Goal: Complete application form

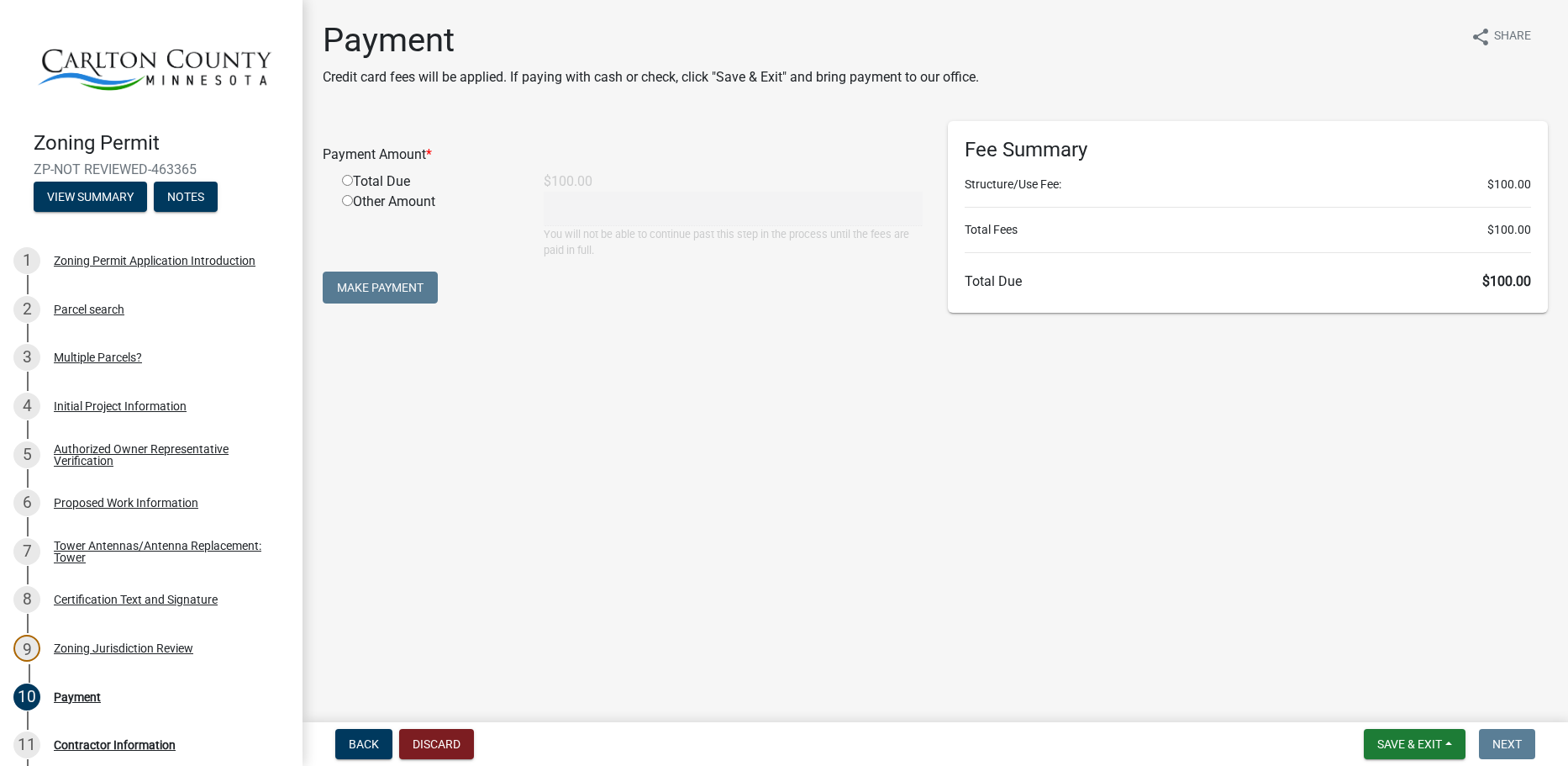
click at [380, 184] on div "Total Due" at bounding box center [430, 181] width 202 height 20
click at [348, 183] on input "radio" at bounding box center [347, 180] width 11 height 11
radio input "true"
type input "100"
click at [406, 276] on button "Make Payment" at bounding box center [380, 287] width 115 height 32
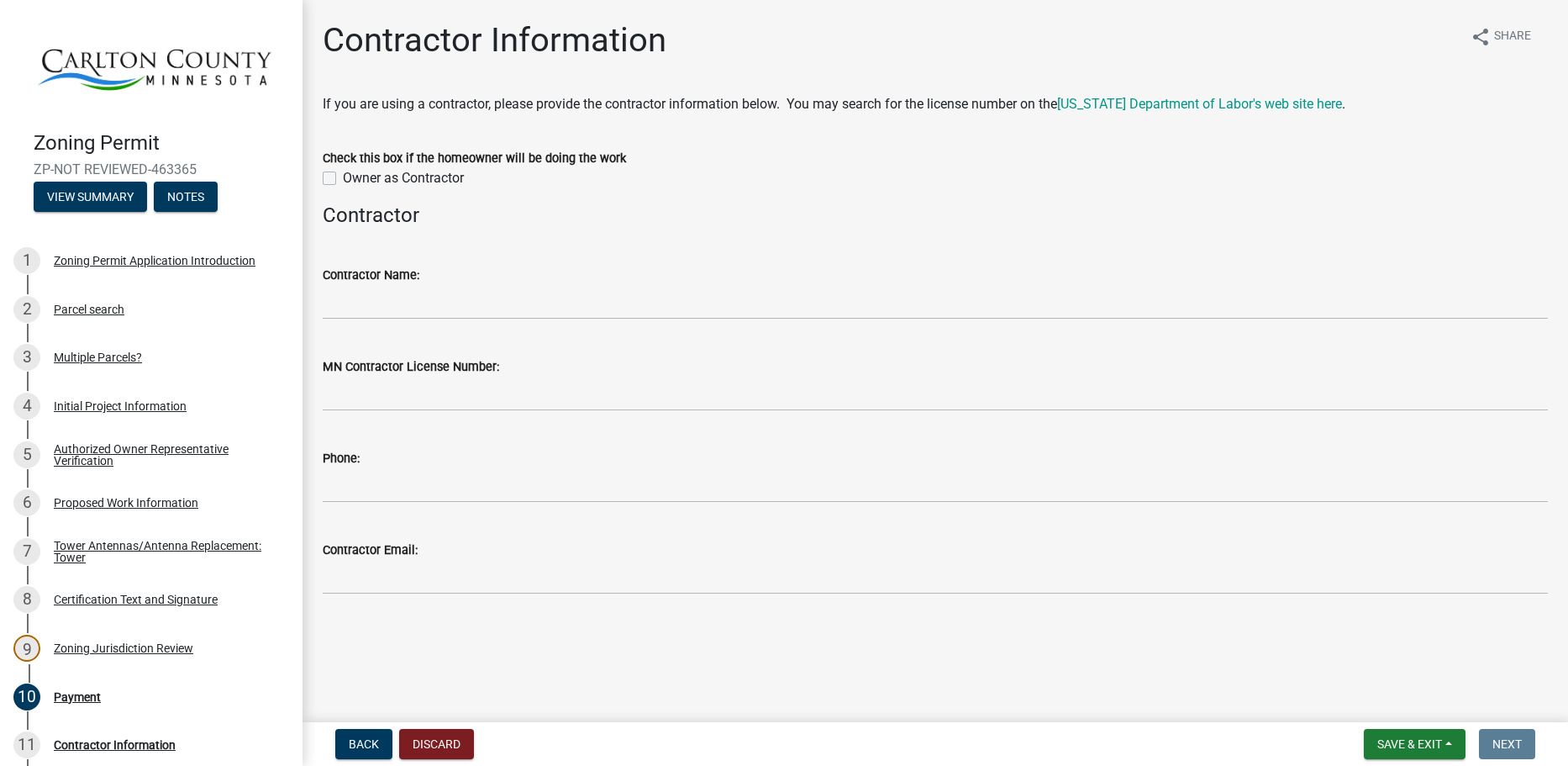
click at [429, 283] on div "Contractor Name:" at bounding box center [935, 275] width 1226 height 20
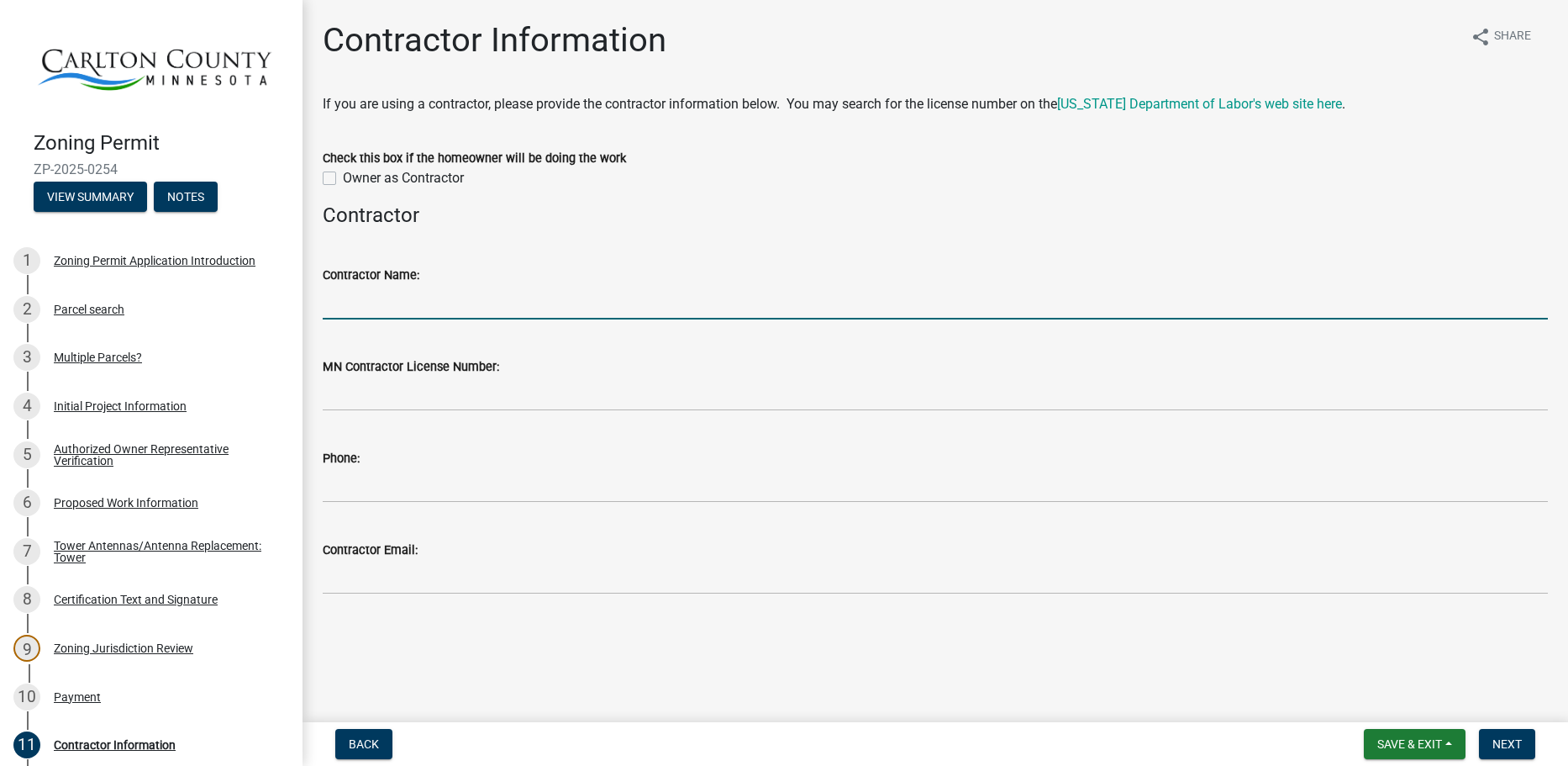
click at [443, 293] on input "Contractor Name:" at bounding box center [935, 303] width 1226 height 35
type input "MASTEC NETWORK SOLUTIONS LLC"
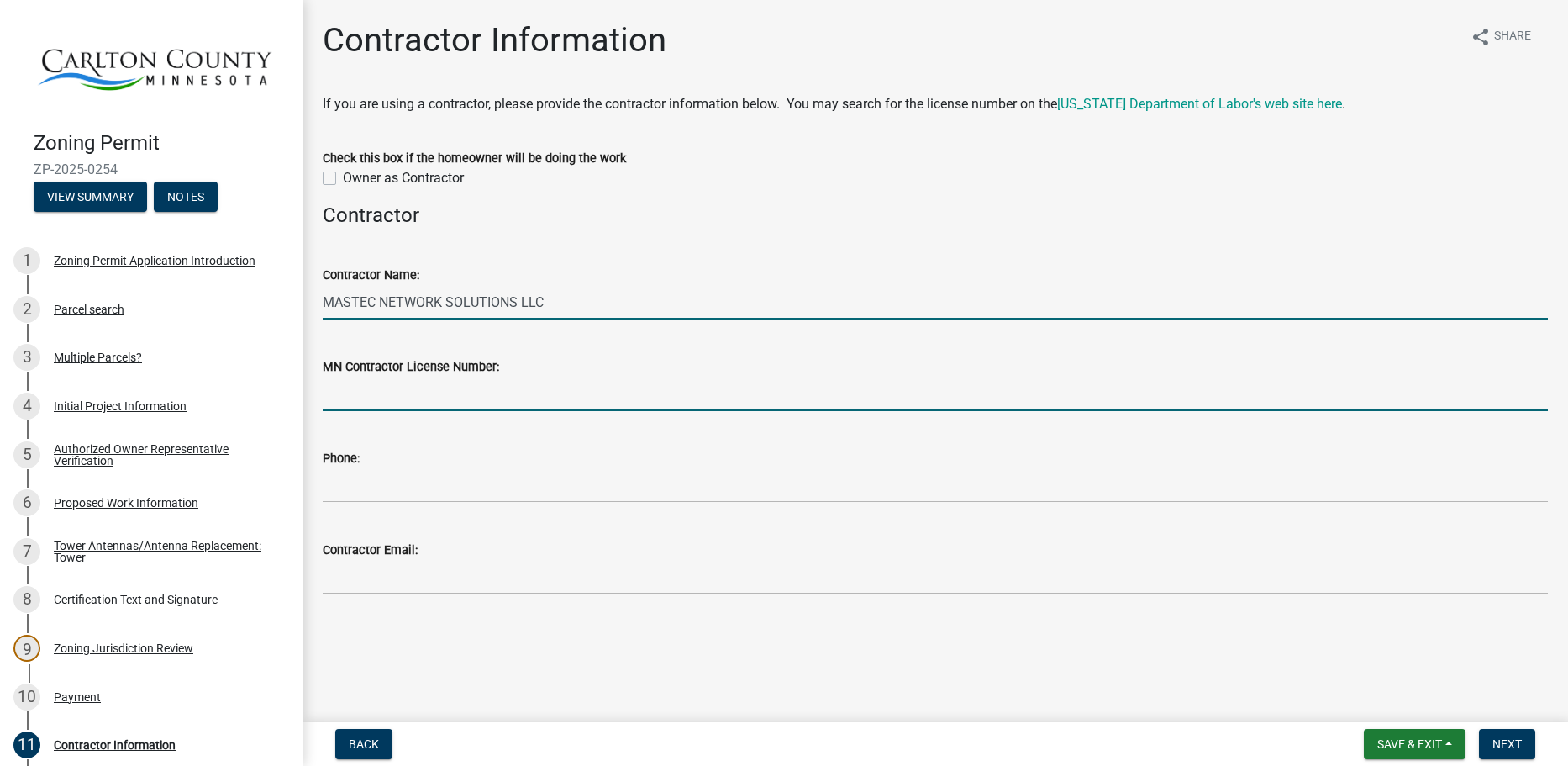
click at [499, 380] on input "MN Contractor License Number:" at bounding box center [935, 394] width 1226 height 35
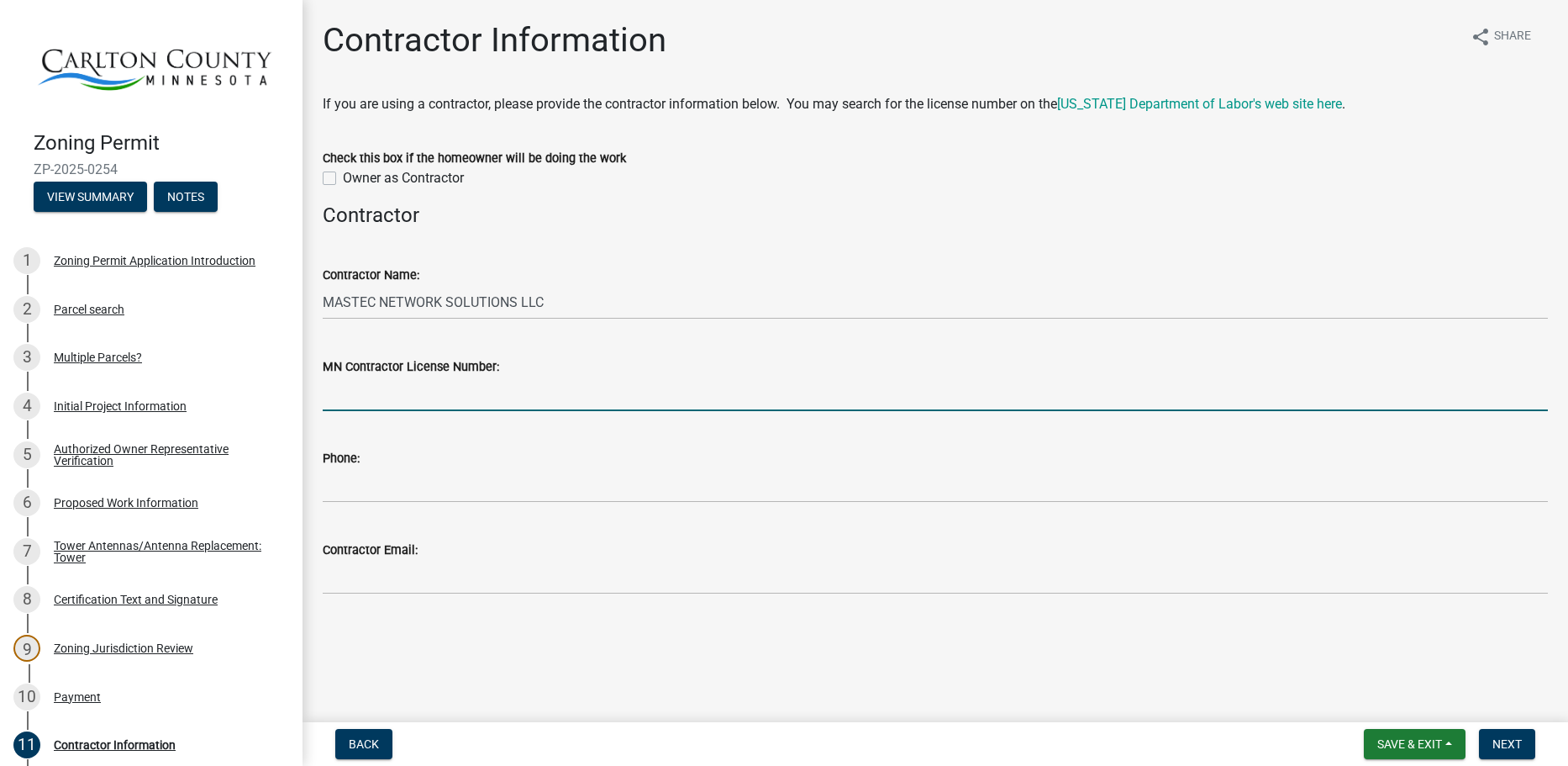
click at [504, 387] on input "MN Contractor License Number:" at bounding box center [935, 394] width 1226 height 35
click at [474, 454] on div "Phone:" at bounding box center [935, 457] width 1226 height 20
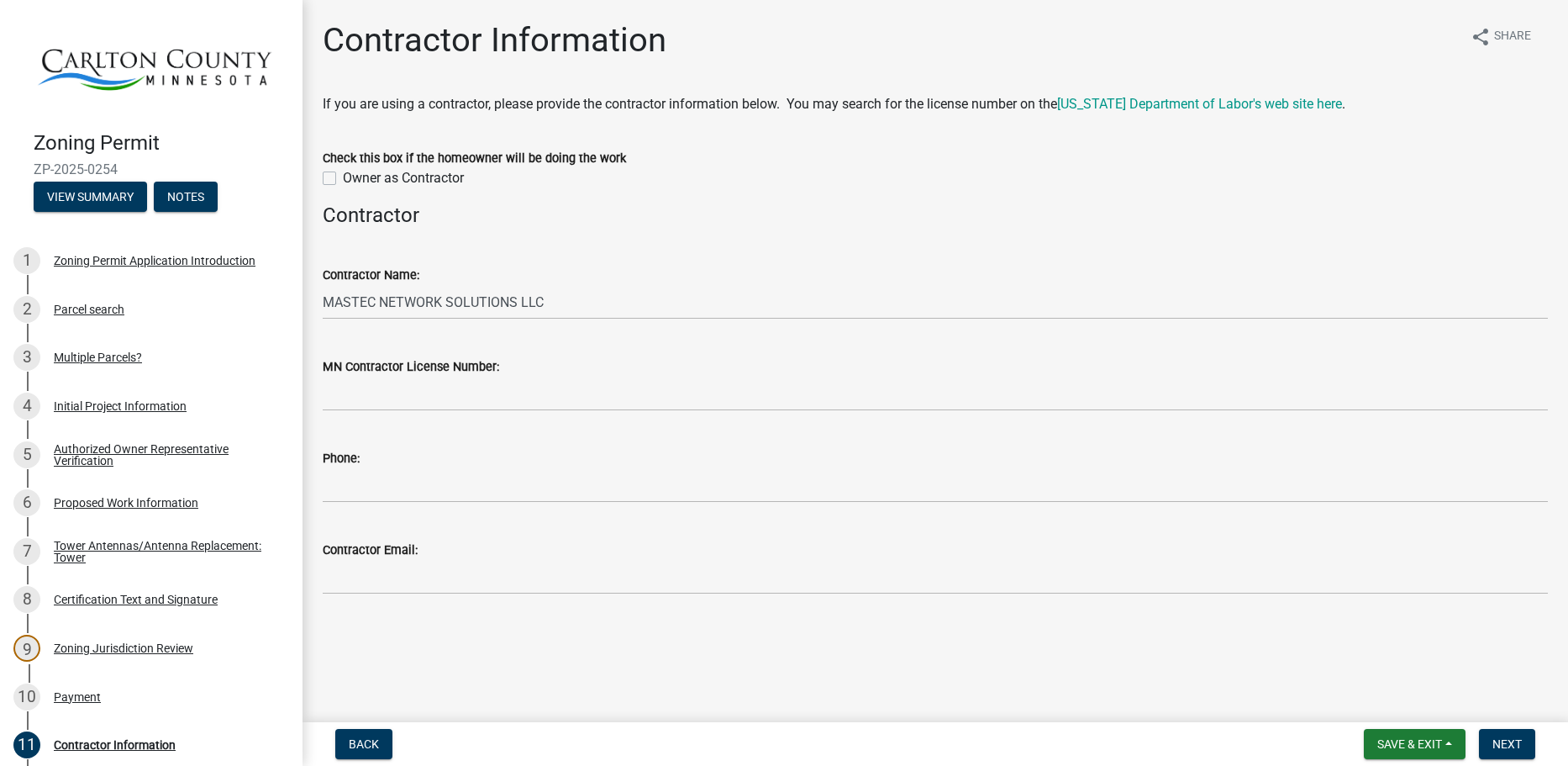
click at [492, 511] on wm-data-entity-input "Phone:" at bounding box center [935, 470] width 1226 height 91
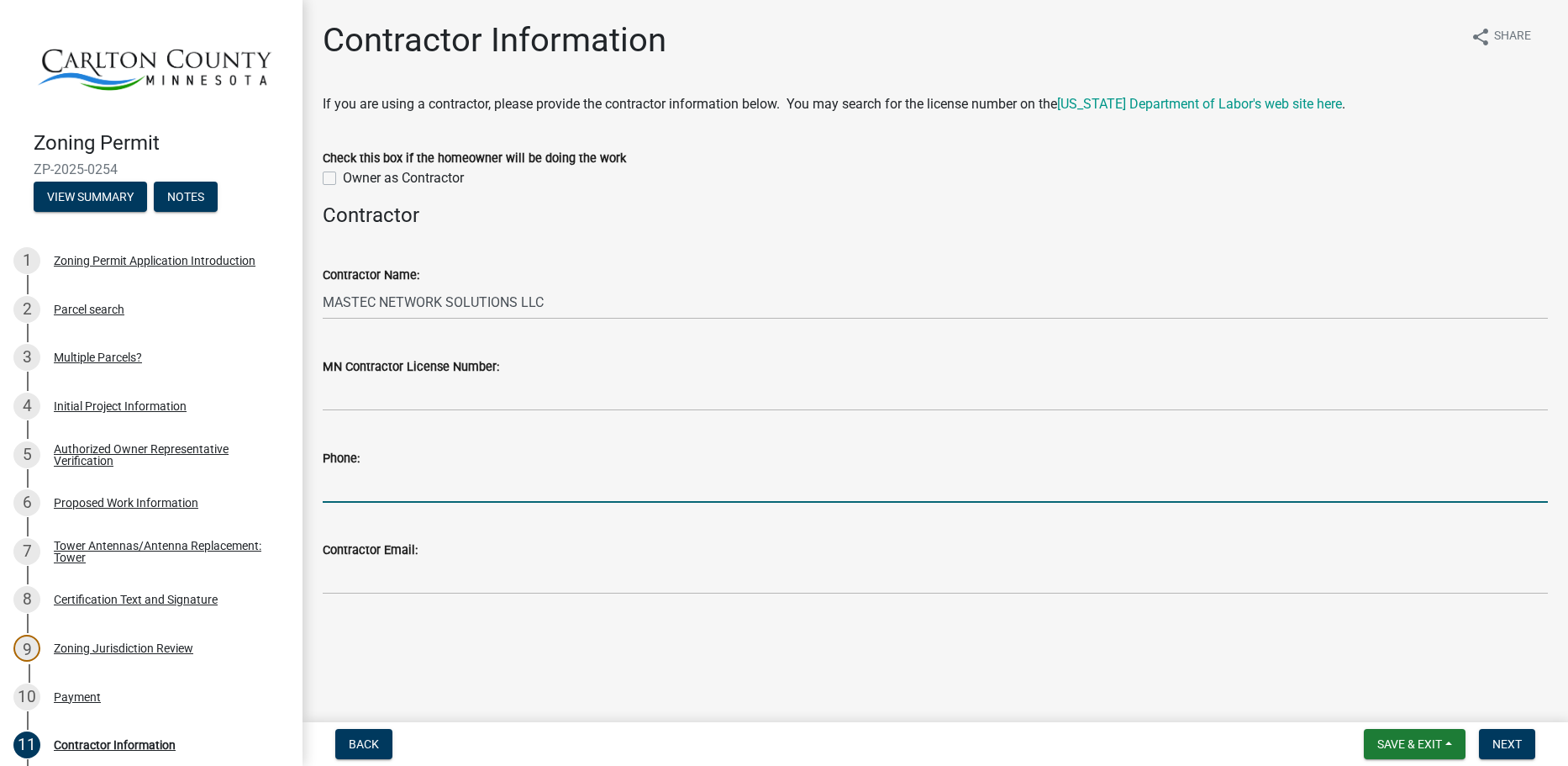
click at [494, 483] on input "Phone:" at bounding box center [935, 486] width 1226 height 35
type input "[PHONE_NUMBER]"
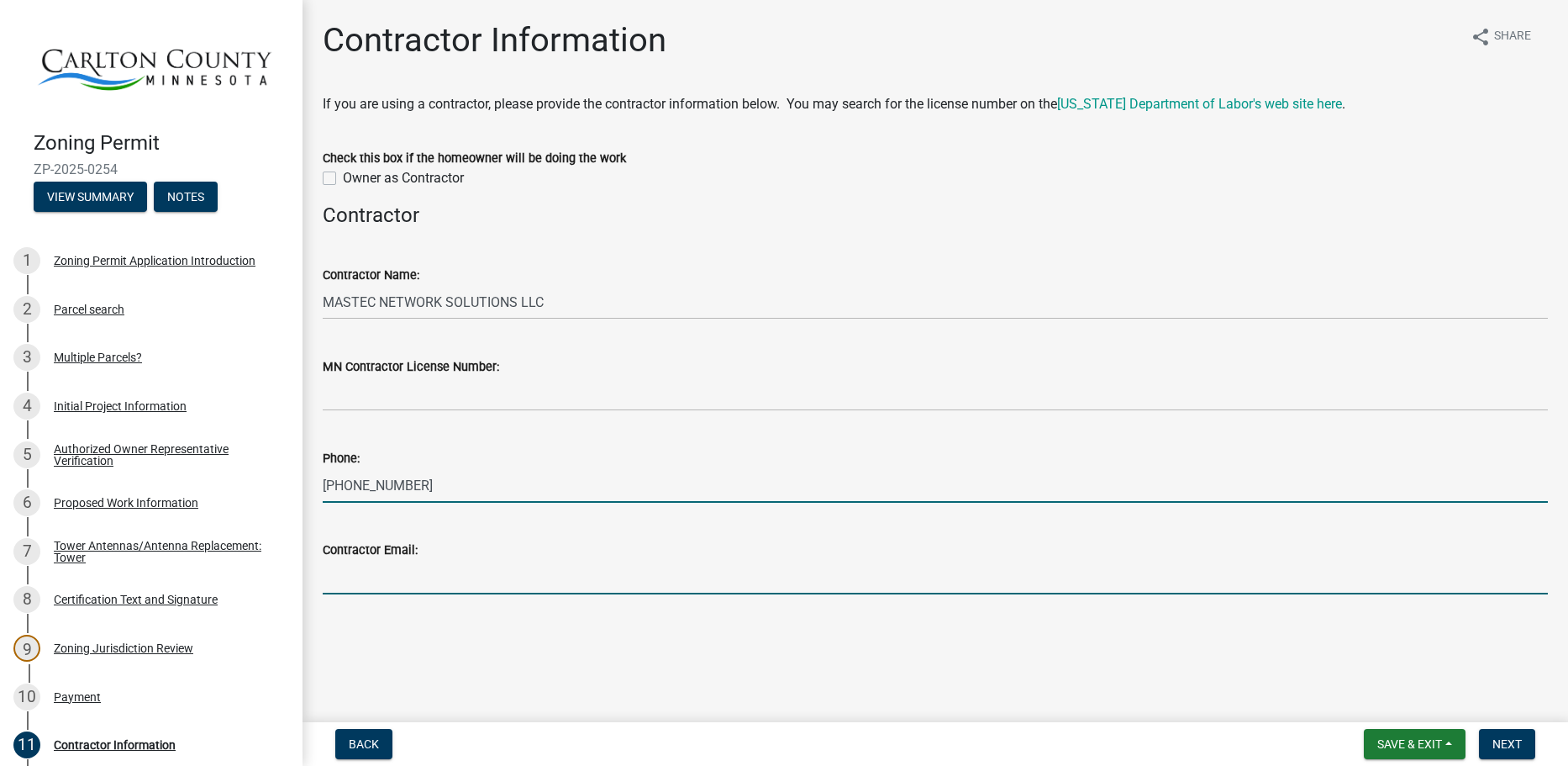
drag, startPoint x: 467, startPoint y: 575, endPoint x: 475, endPoint y: 582, distance: 10.6
click at [467, 575] on input "Contractor Email:" at bounding box center [935, 577] width 1226 height 35
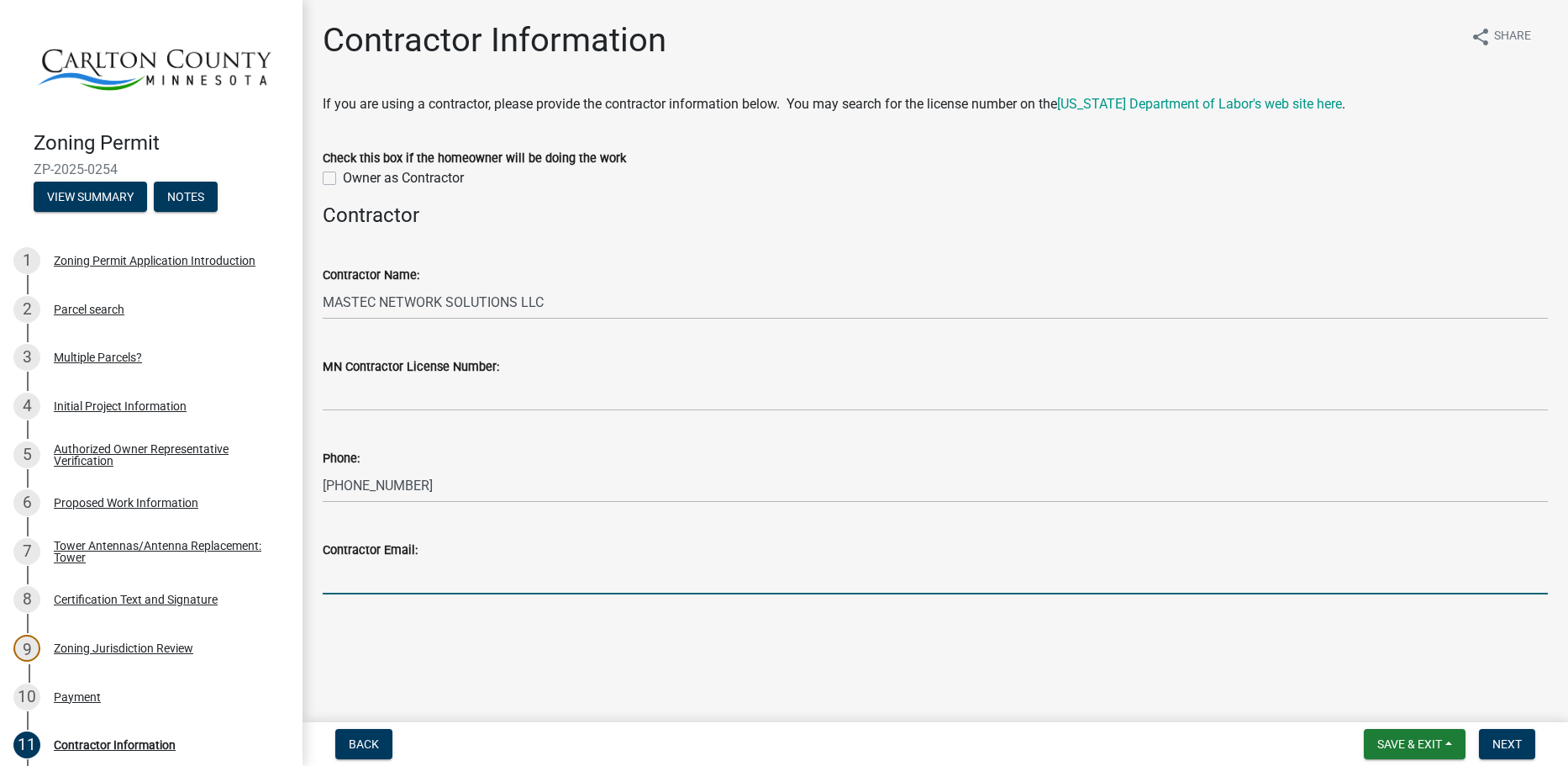
type input "[PERSON_NAME][EMAIL_ADDRESS][PERSON_NAME][DOMAIN_NAME]"
click at [1523, 755] on button "Next" at bounding box center [1507, 743] width 56 height 30
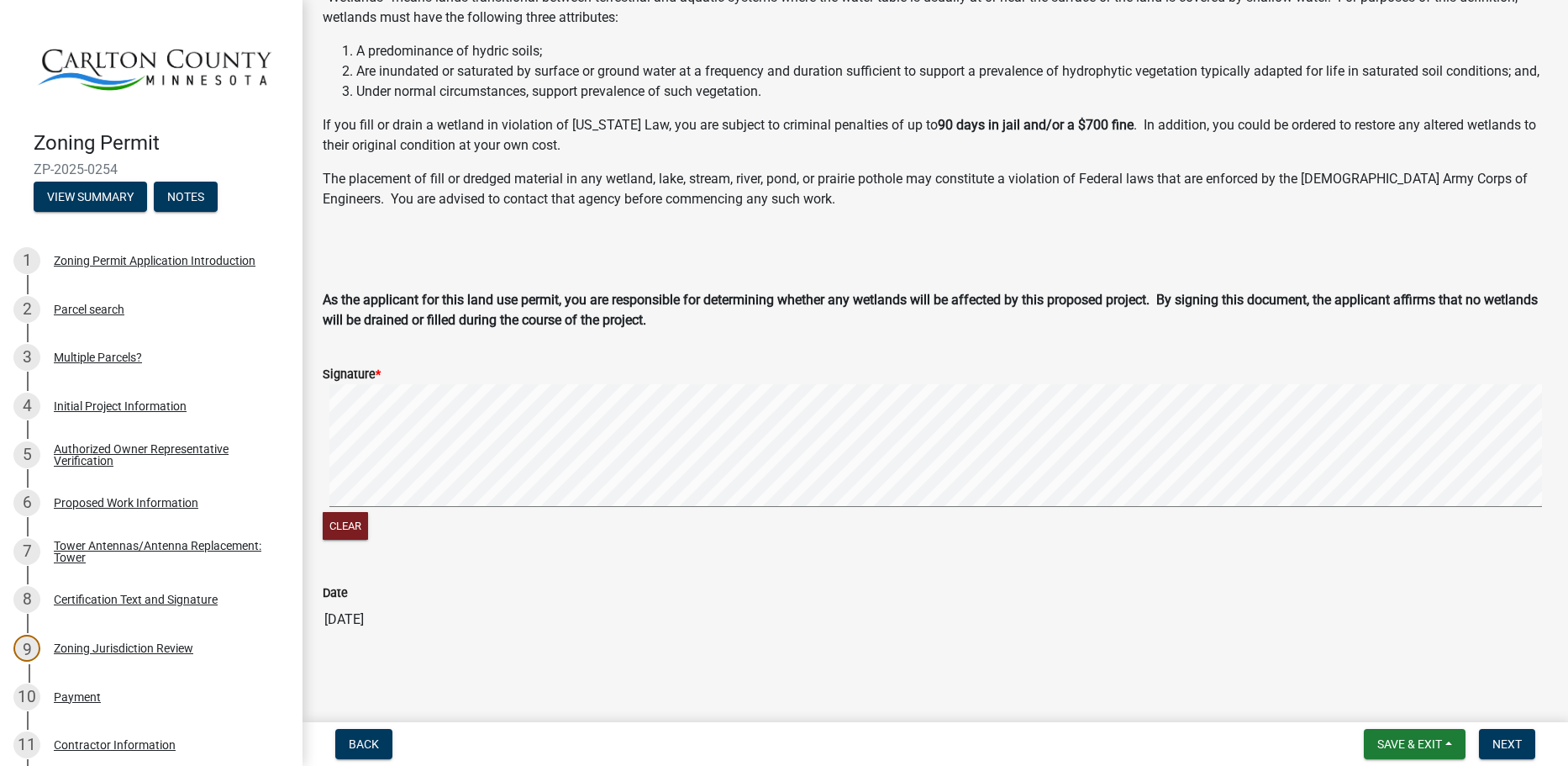
scroll to position [194, 0]
click at [607, 536] on div "Clear" at bounding box center [935, 464] width 1226 height 160
drag, startPoint x: 1495, startPoint y: 739, endPoint x: 1153, endPoint y: 693, distance: 345.1
click at [1495, 738] on span "Next" at bounding box center [1507, 743] width 30 height 13
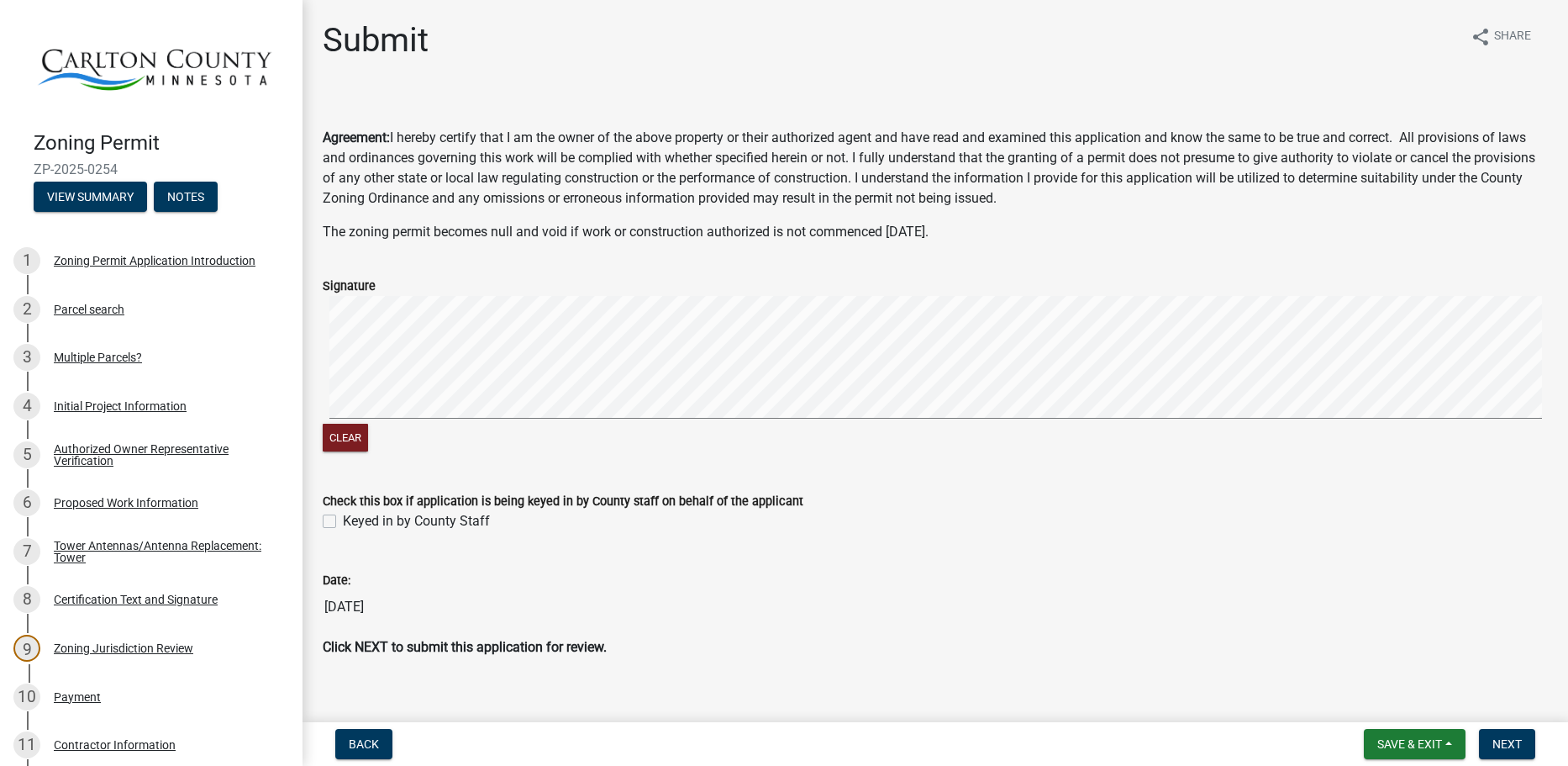
click at [626, 436] on div "Clear" at bounding box center [935, 376] width 1226 height 160
click at [1507, 740] on span "Next" at bounding box center [1507, 743] width 30 height 13
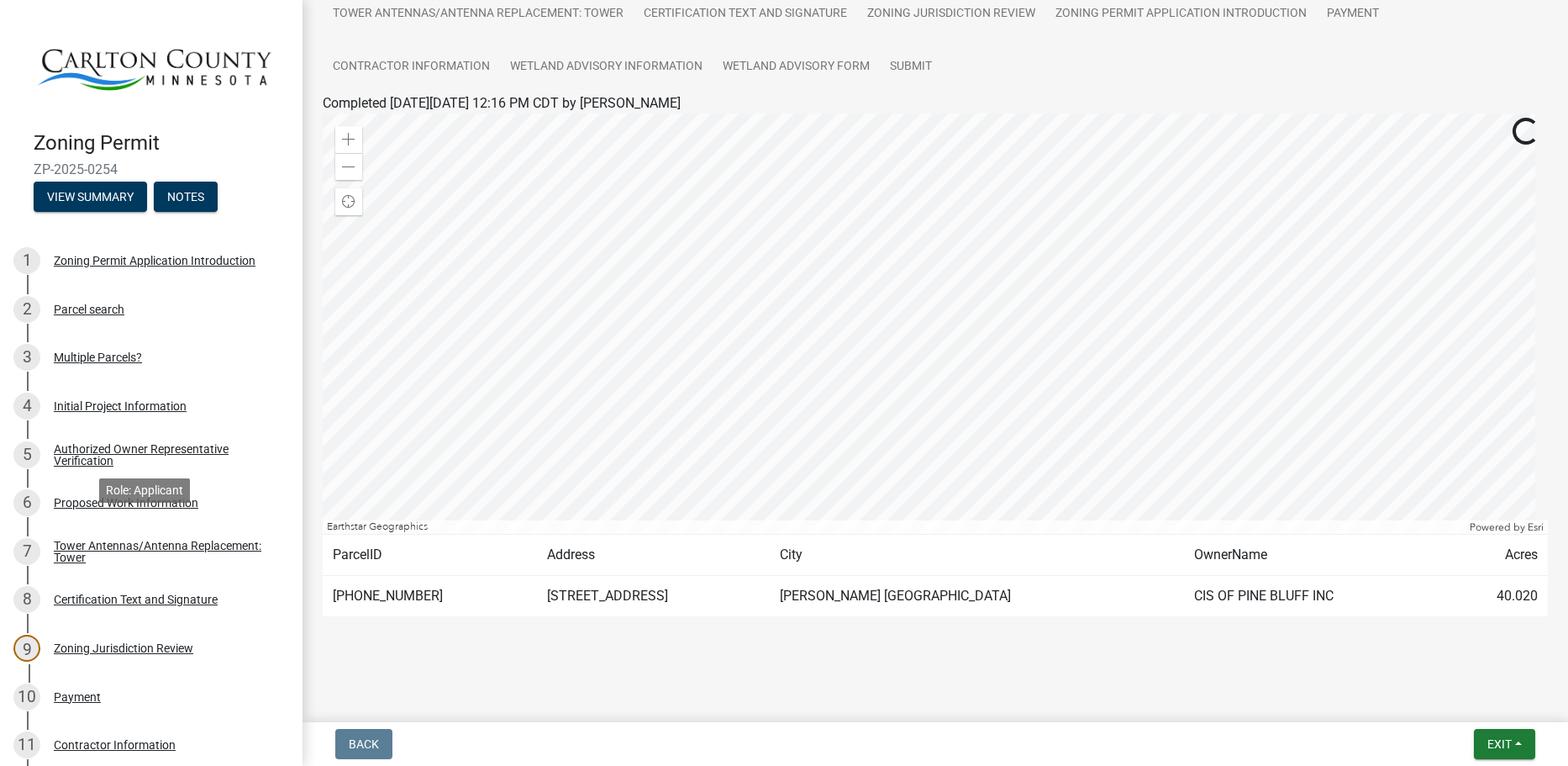
scroll to position [348, 0]
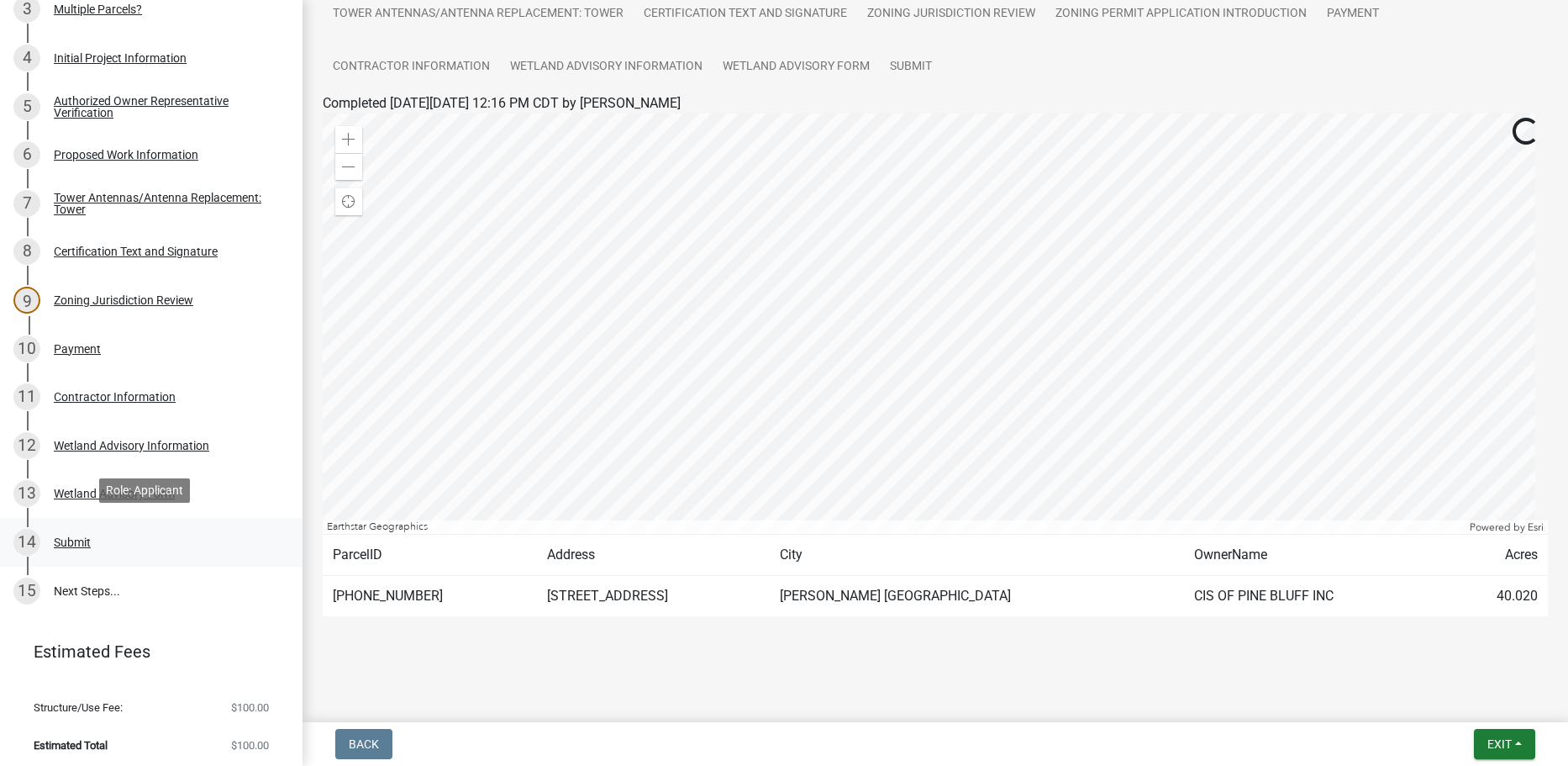
click at [132, 545] on div "14 Submit" at bounding box center [144, 542] width 262 height 27
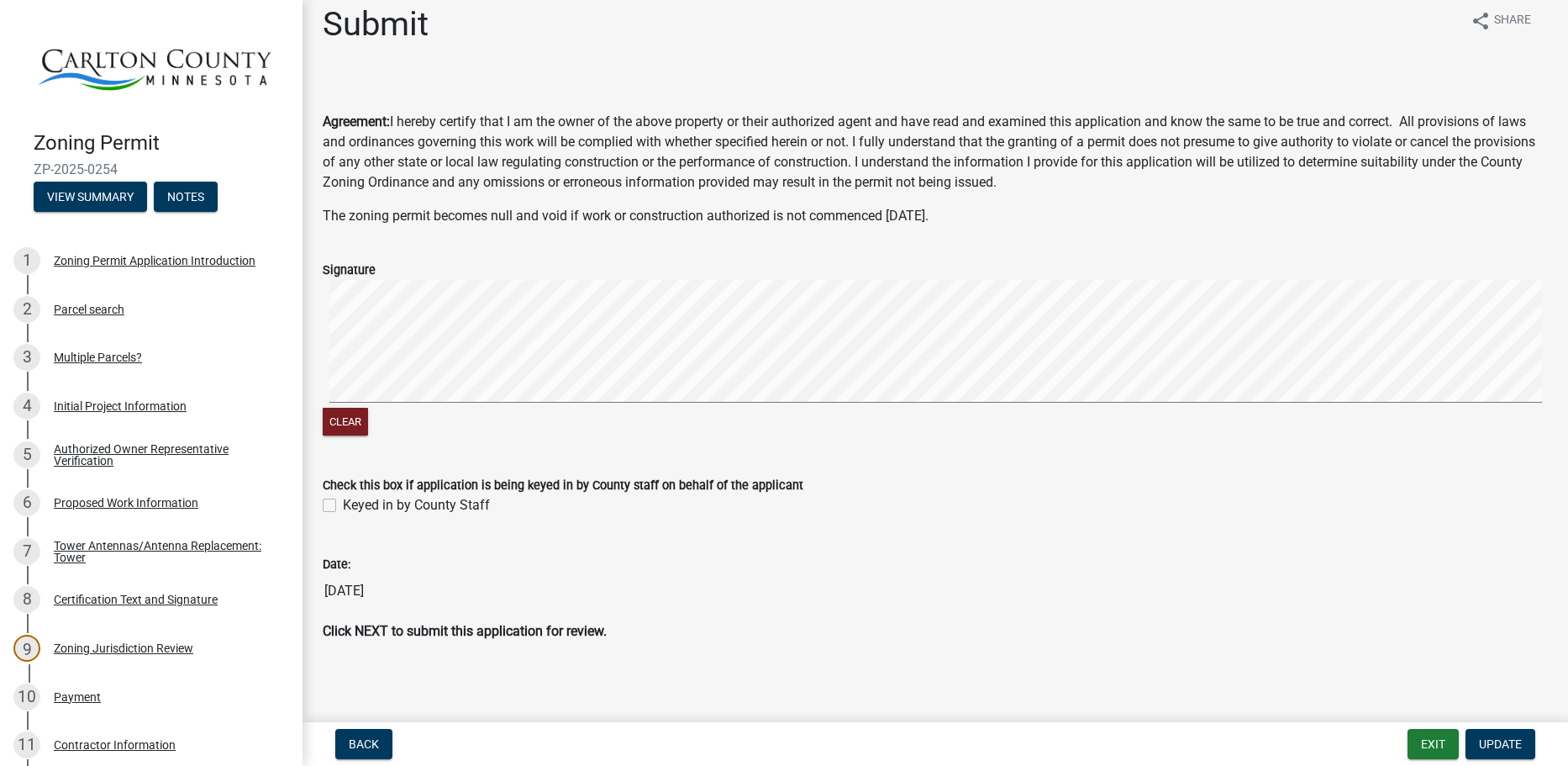
scroll to position [21, 0]
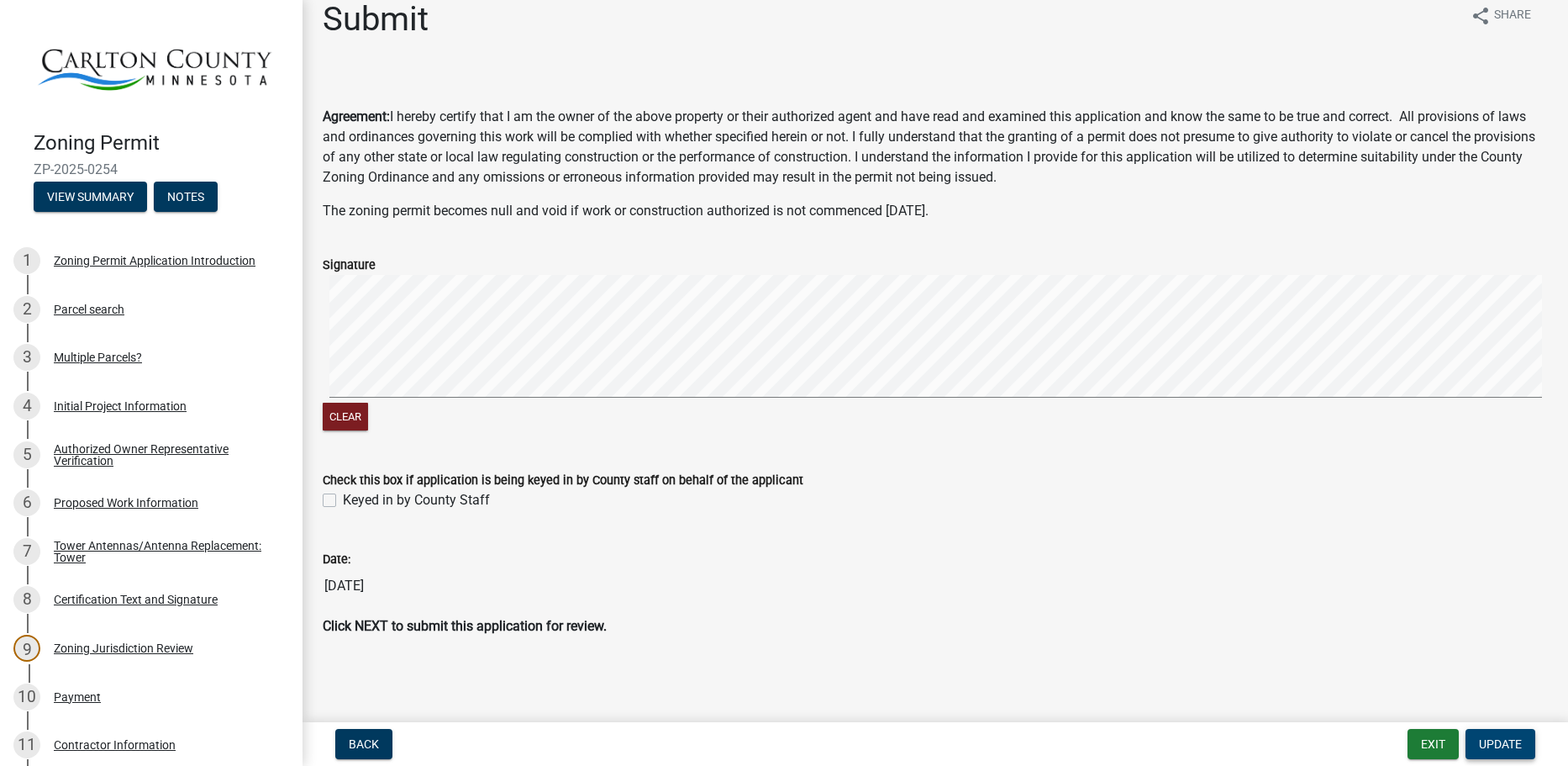
click at [1510, 745] on span "Update" at bounding box center [1500, 743] width 43 height 13
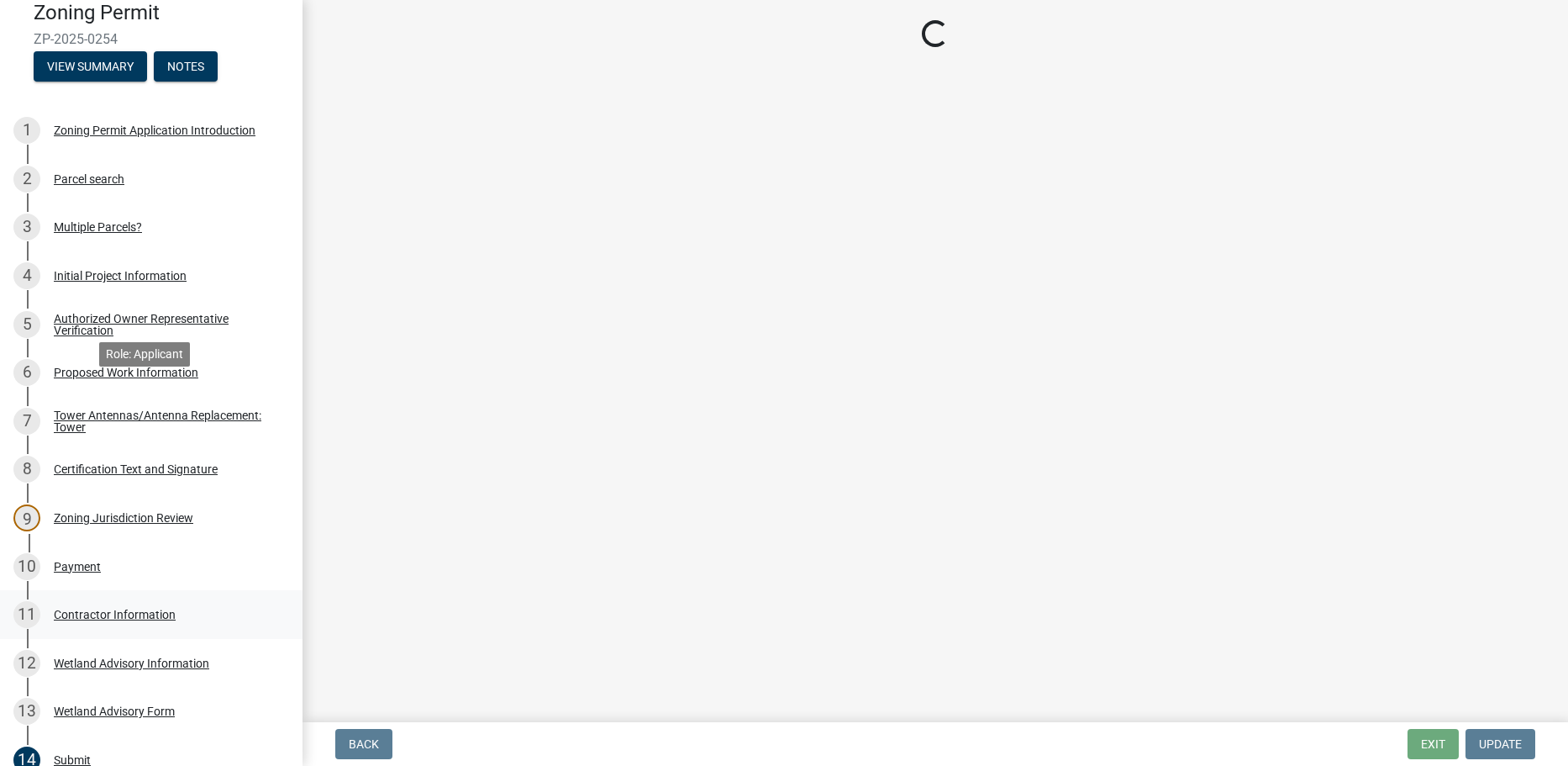
scroll to position [348, 0]
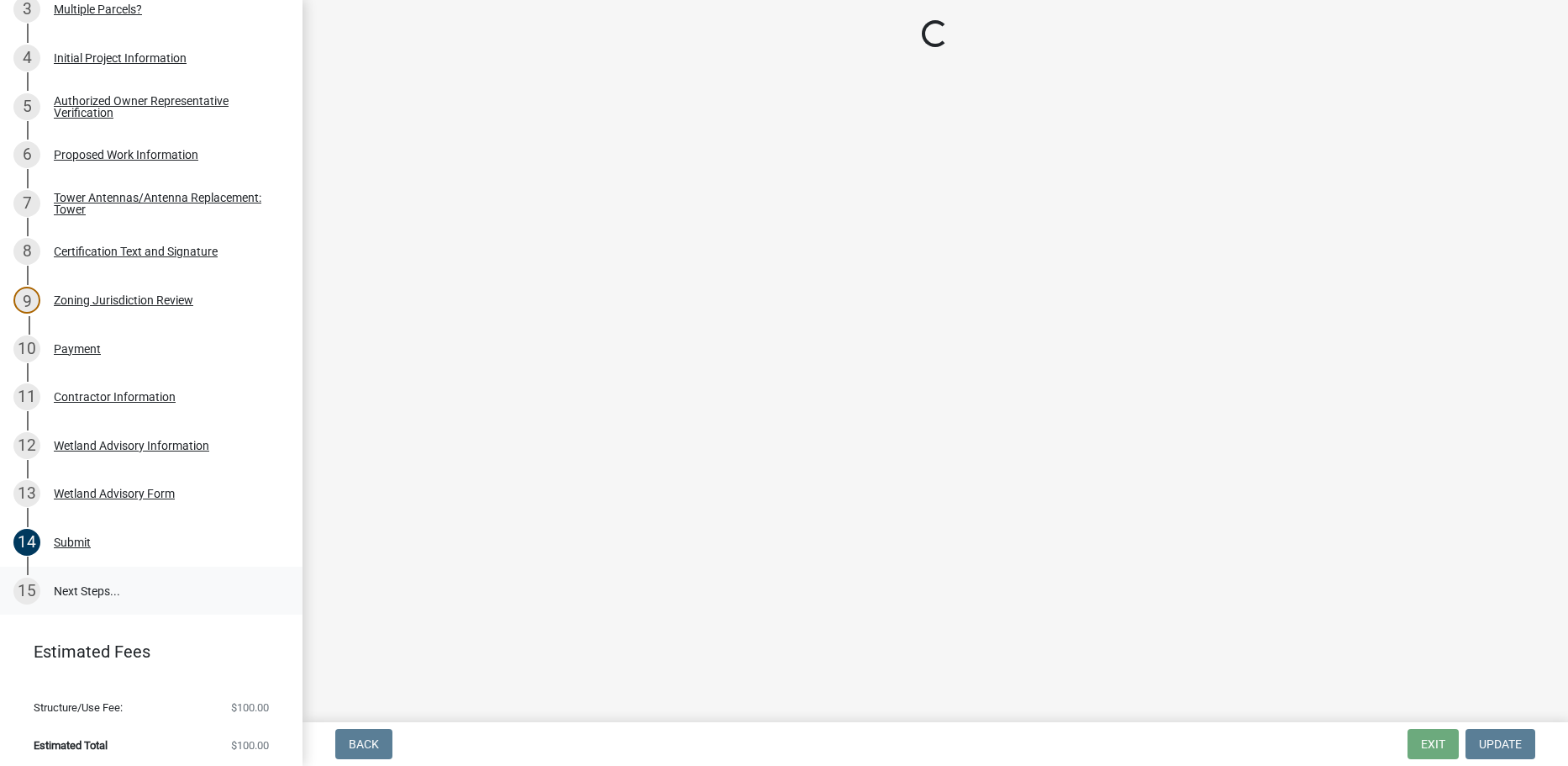
click at [126, 586] on link "15 Next Steps..." at bounding box center [151, 591] width 302 height 49
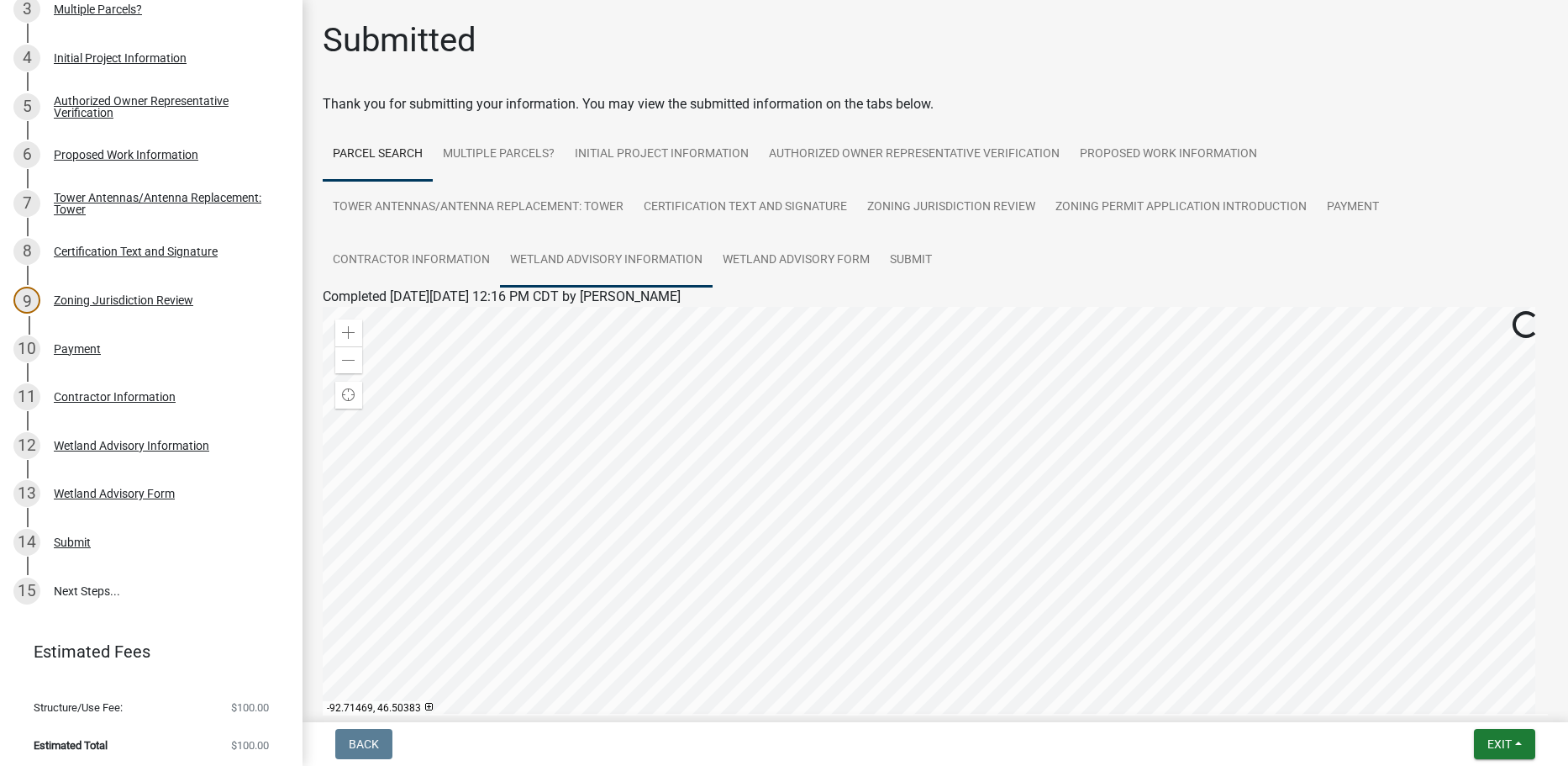
scroll to position [193, 0]
